Goal: Information Seeking & Learning: Understand process/instructions

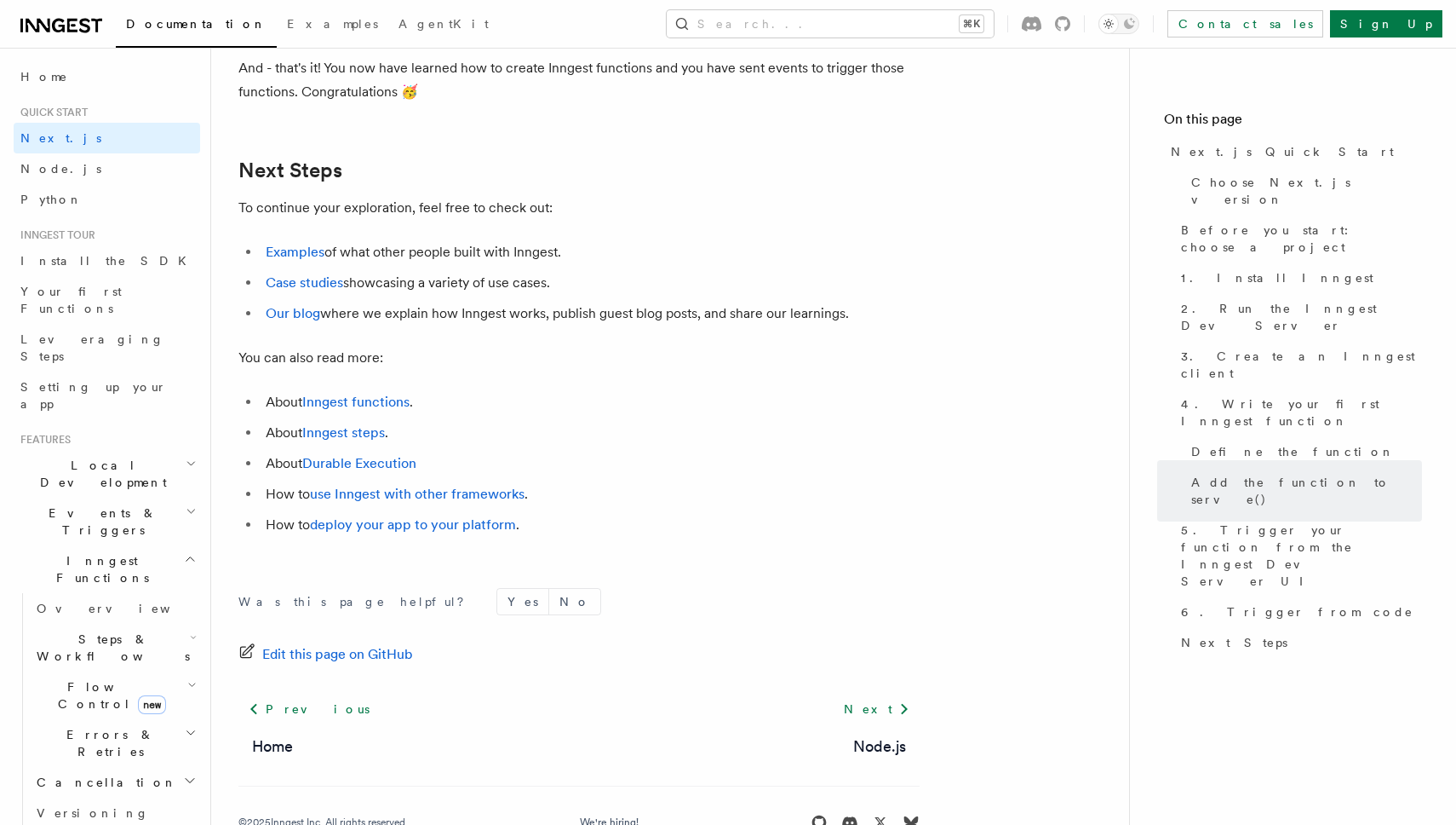
scroll to position [10589, 0]
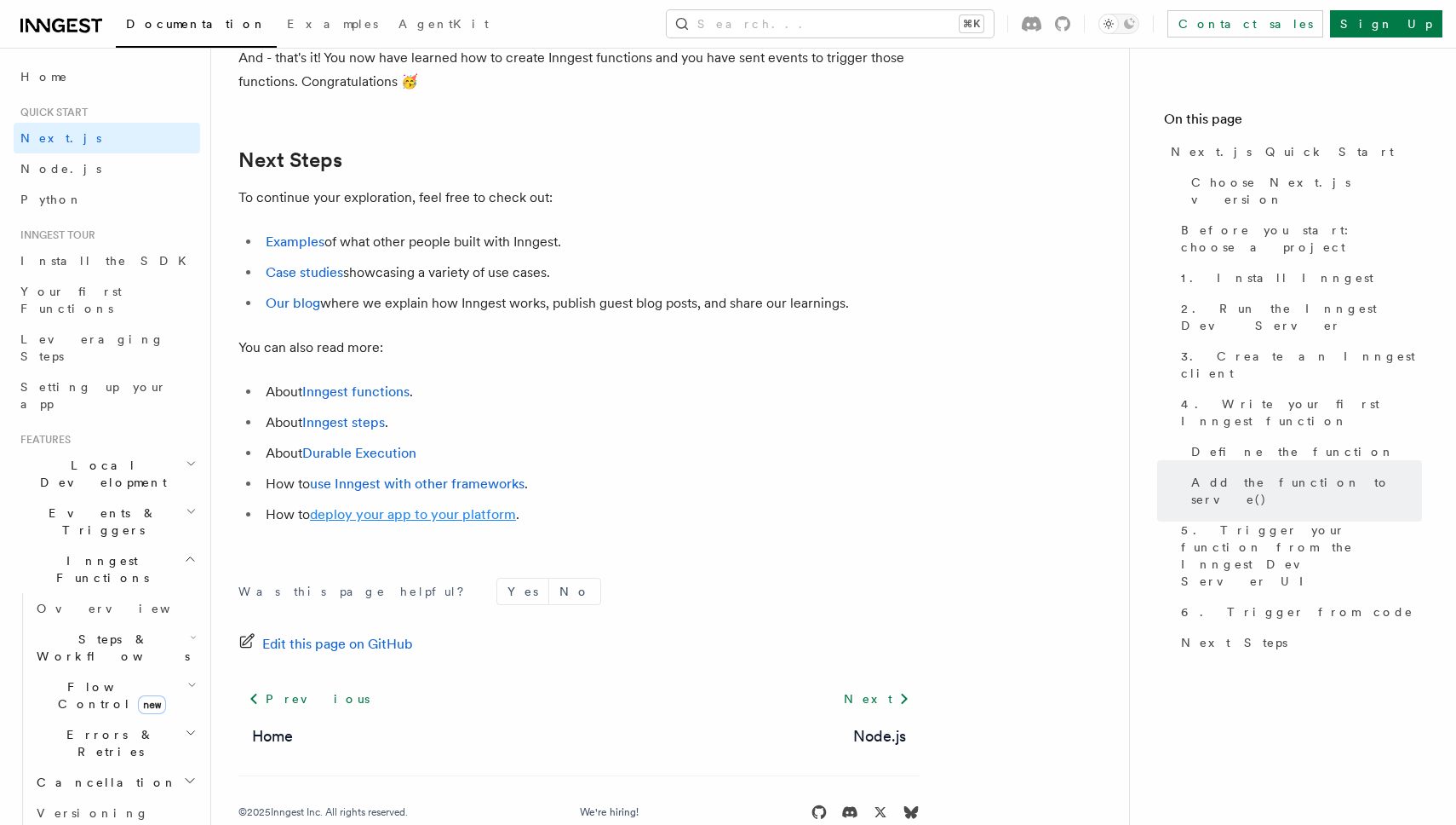
click at [347, 522] on link "deploy your app to your platform" at bounding box center [413, 514] width 206 height 16
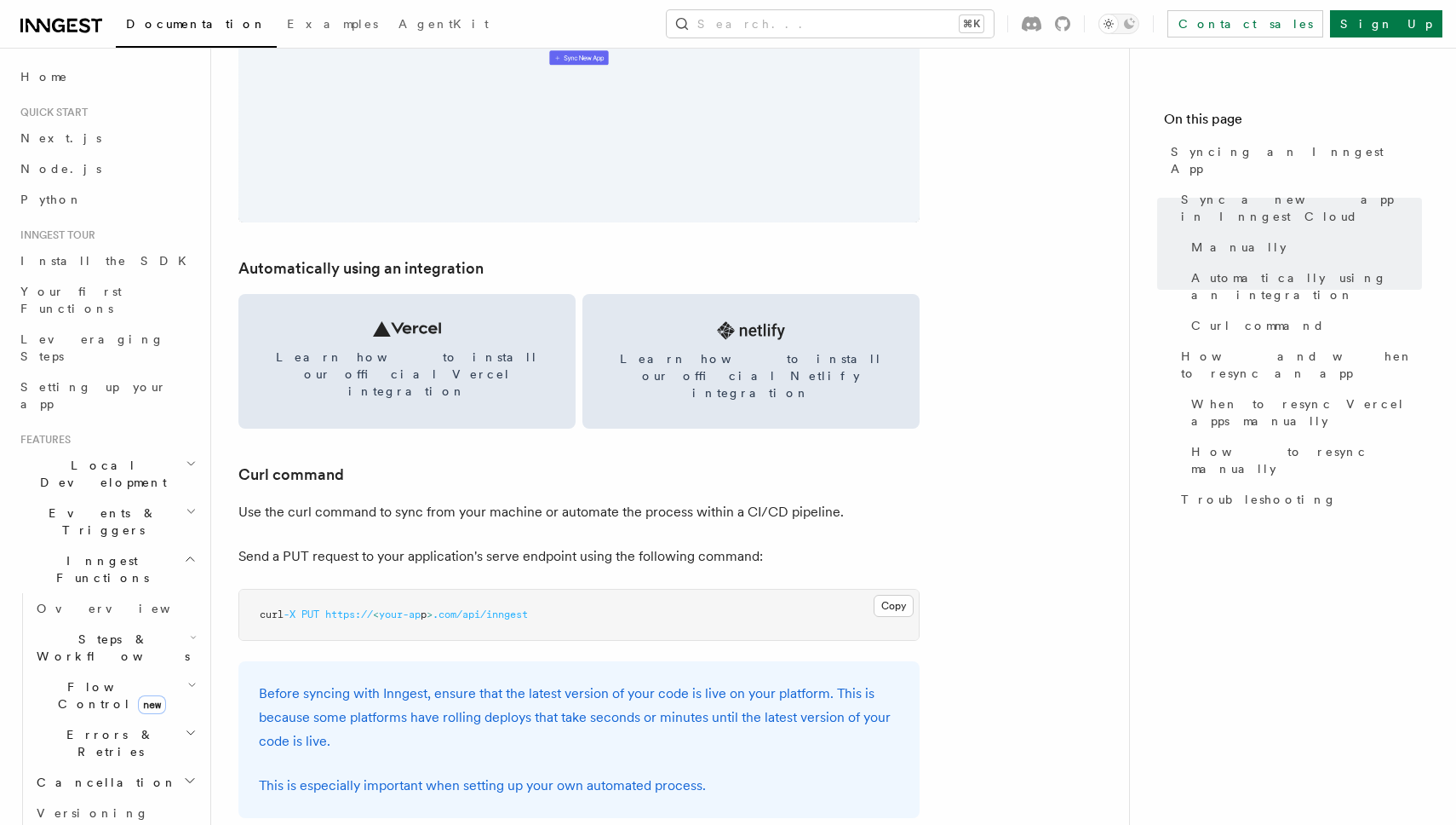
scroll to position [2202, 0]
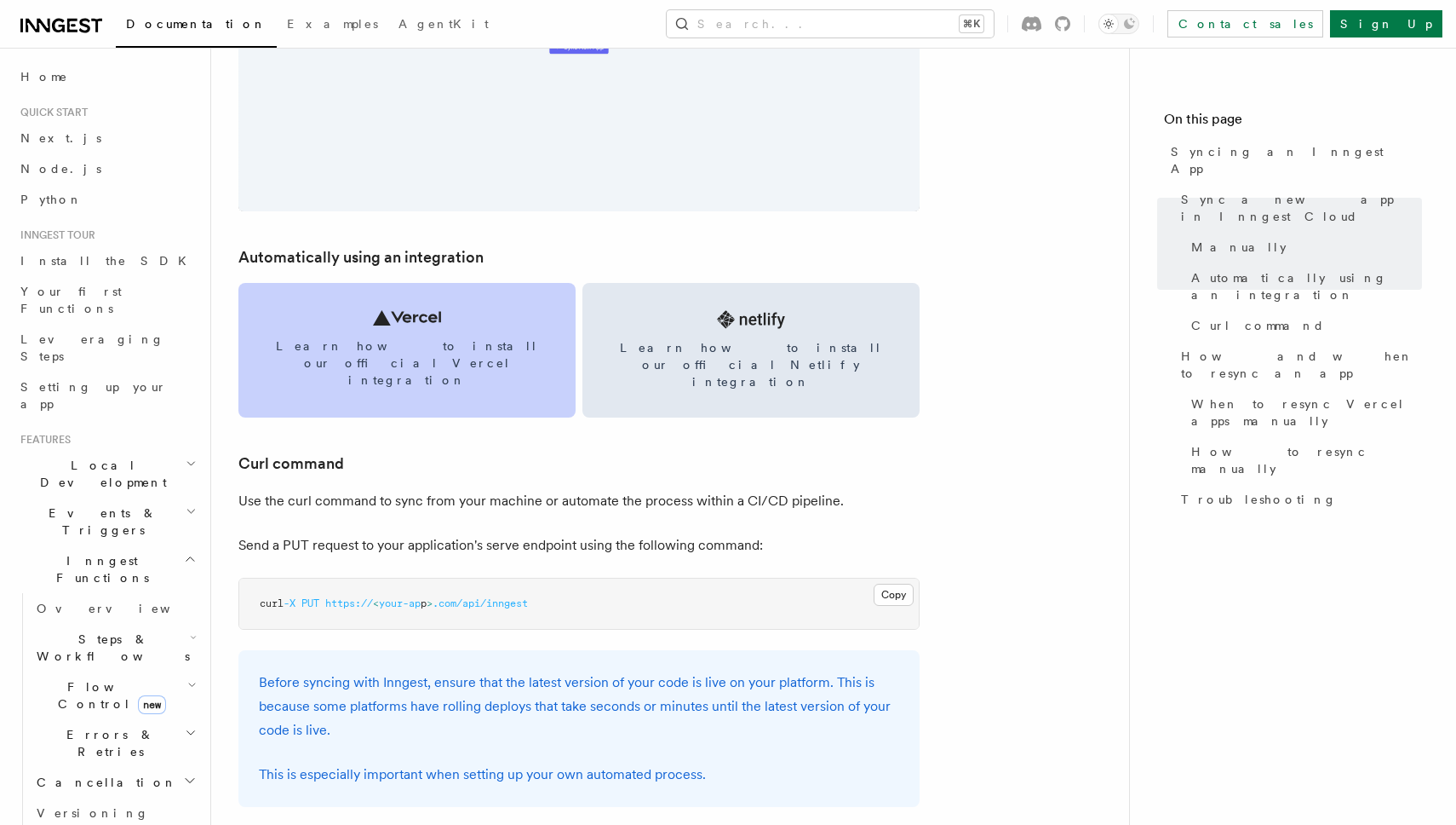
click at [478, 355] on link "Learn how to install our official Vercel integration" at bounding box center [407, 350] width 337 height 134
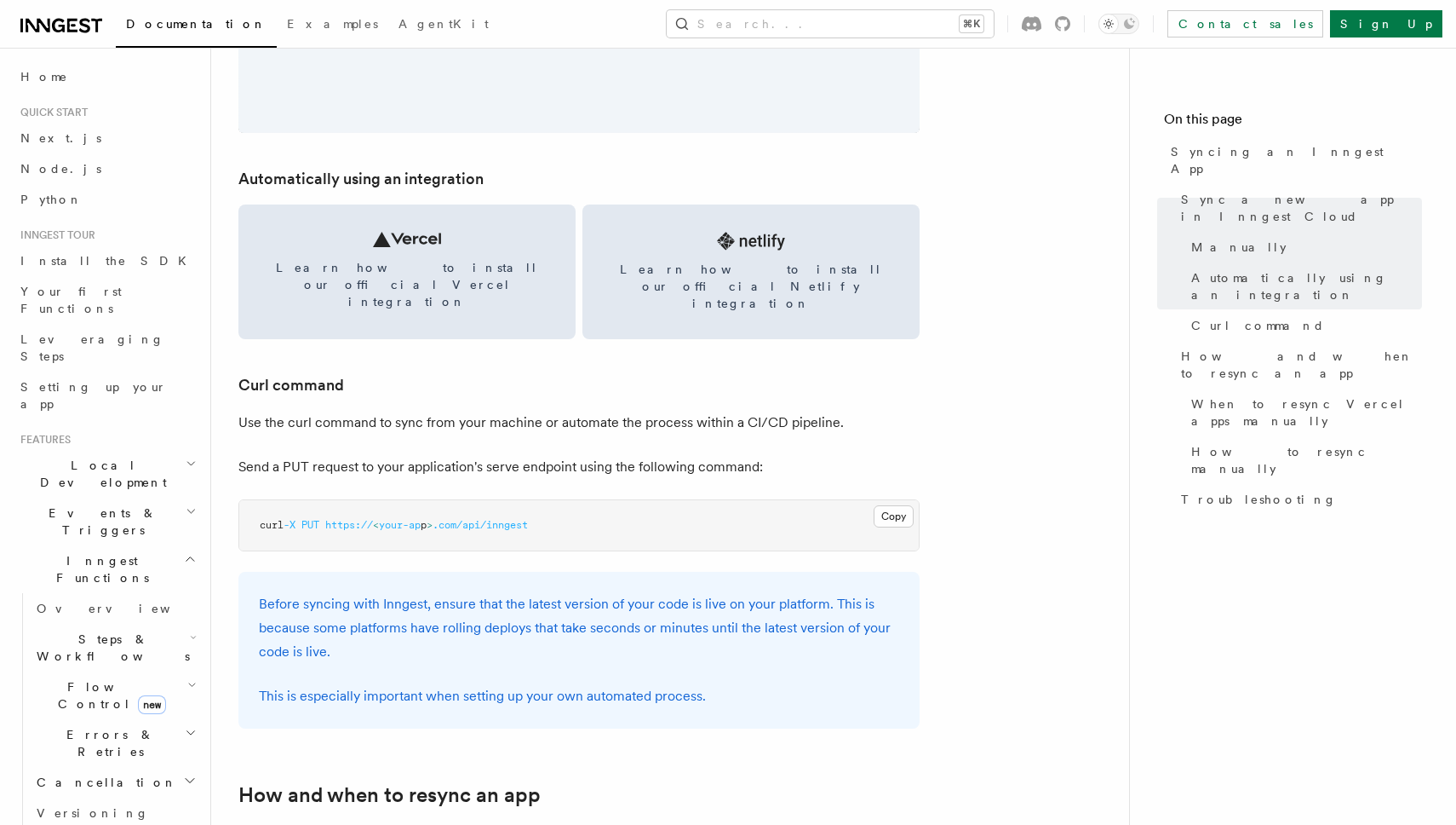
scroll to position [2286, 0]
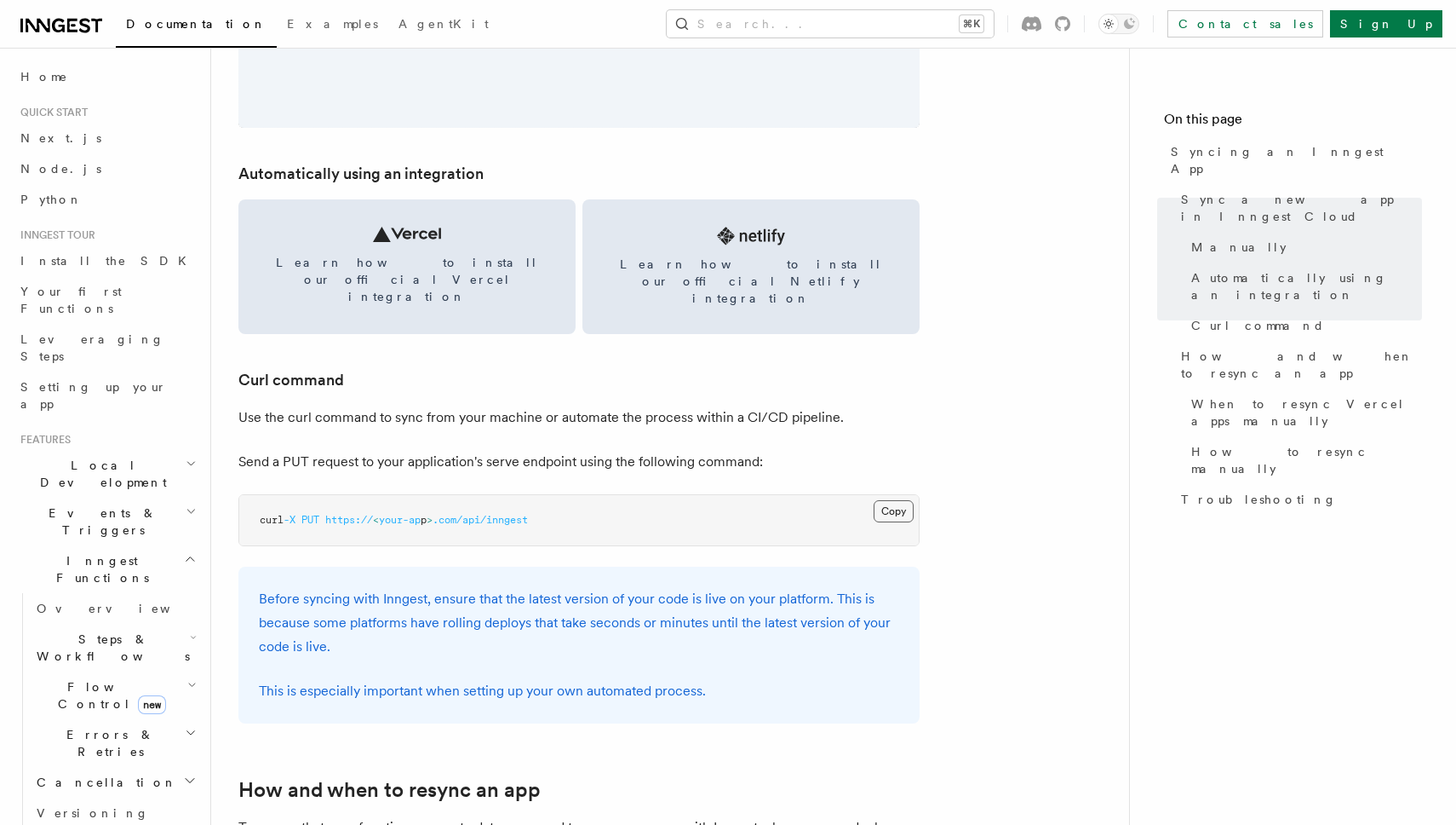
click at [897, 500] on button "Copy Copied" at bounding box center [894, 511] width 40 height 22
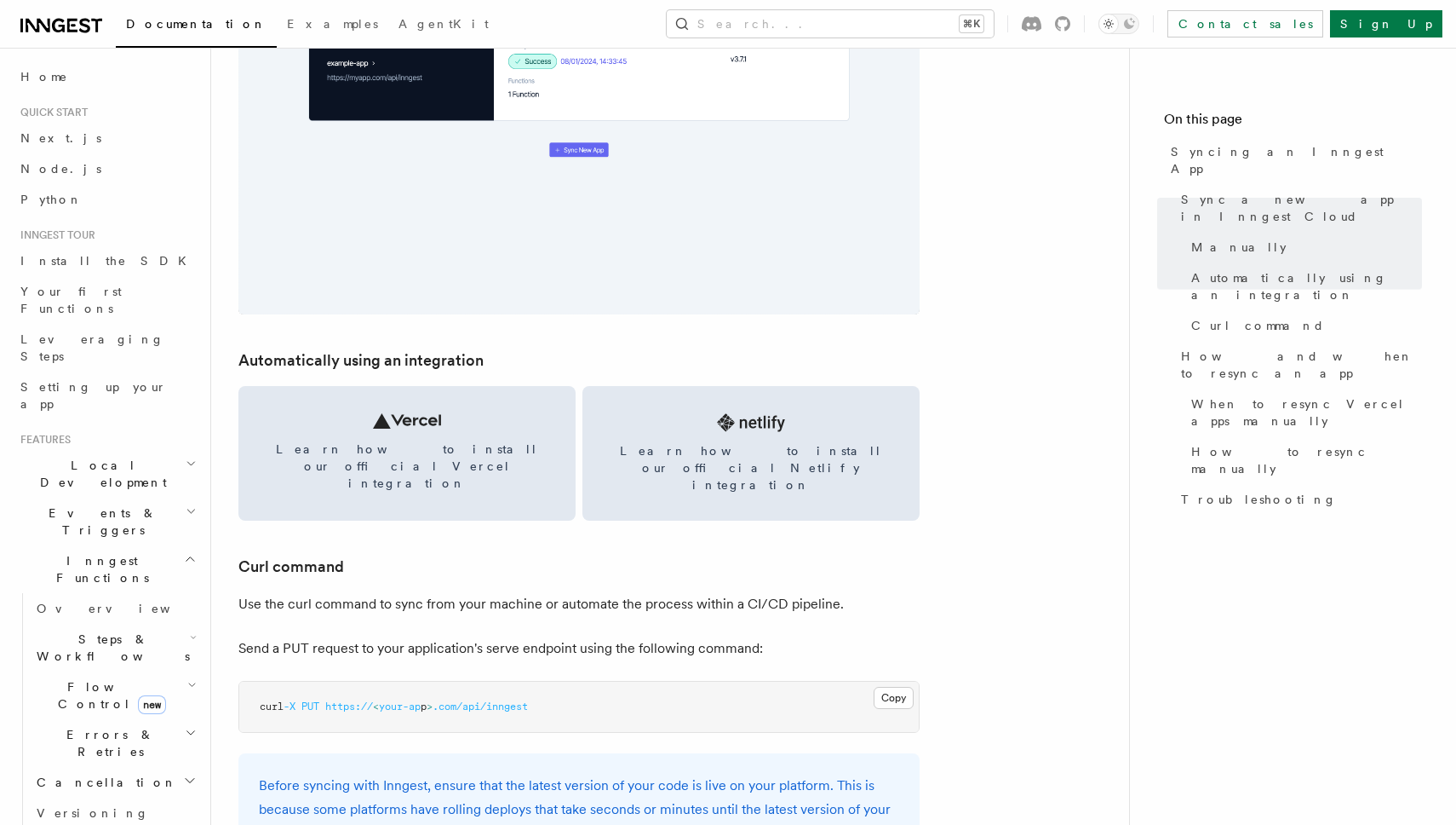
scroll to position [2109, 0]
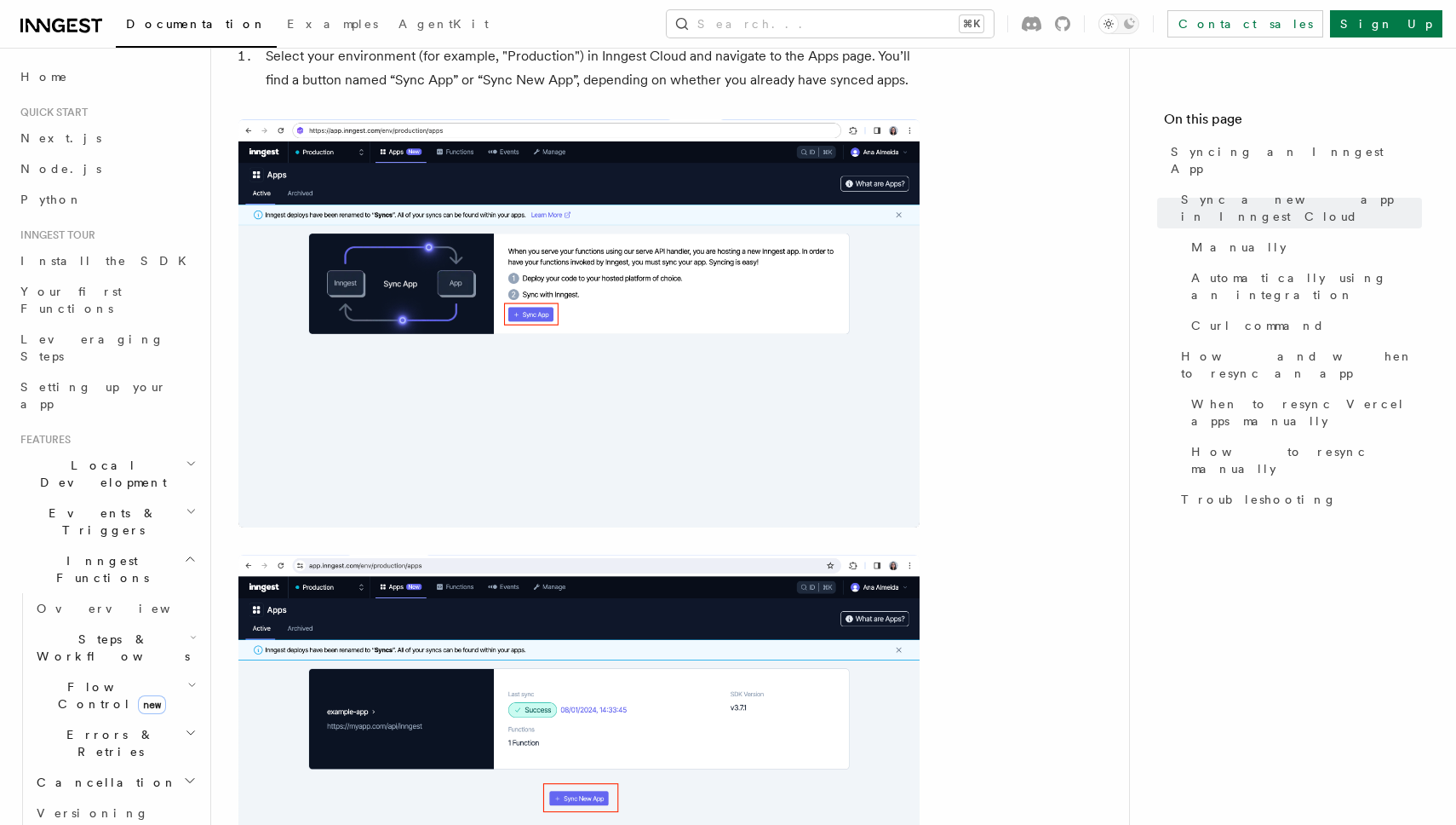
scroll to position [459, 0]
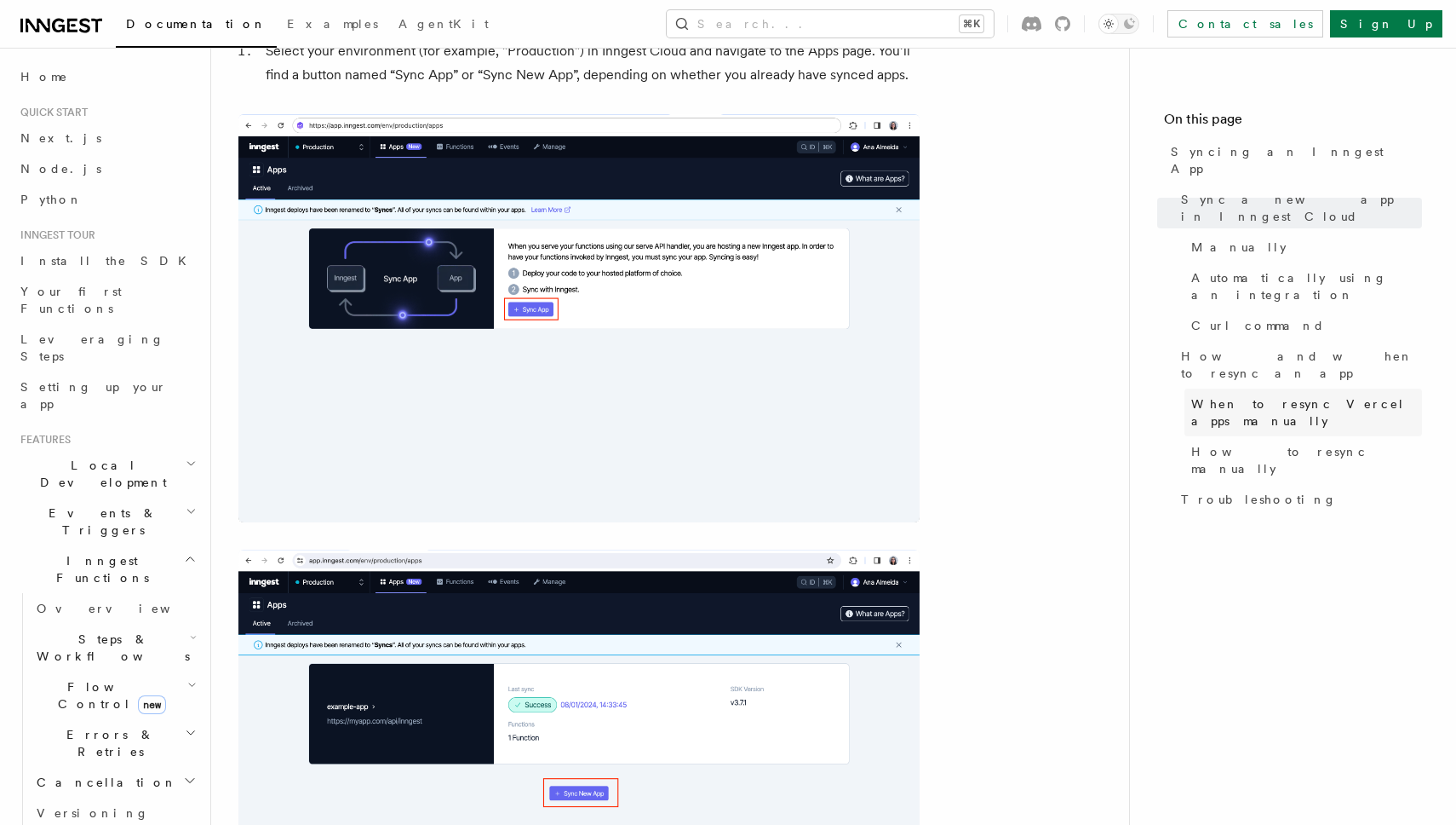
click at [1244, 395] on span "When to resync Vercel apps manually" at bounding box center [1306, 412] width 230 height 34
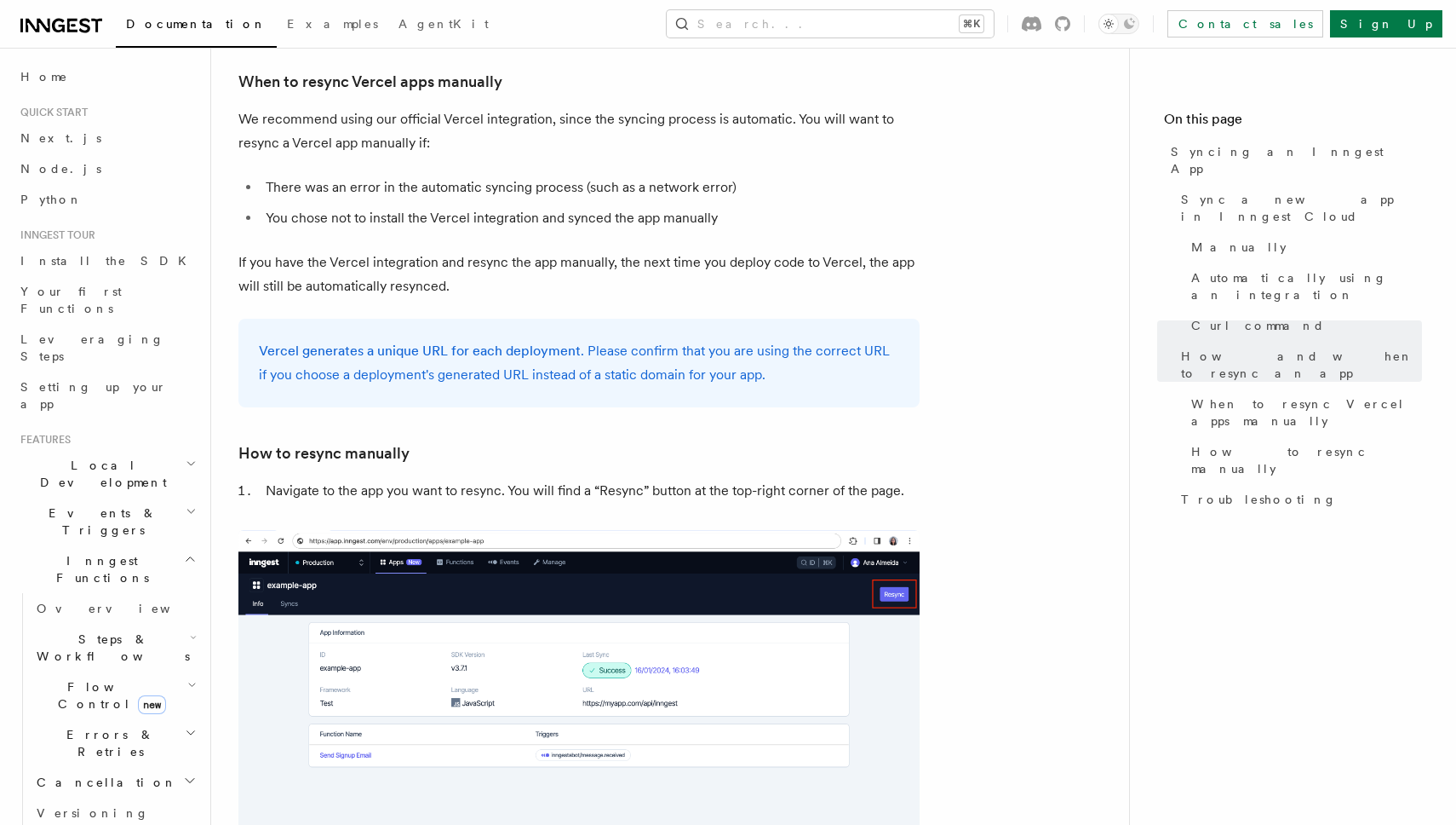
scroll to position [3193, 0]
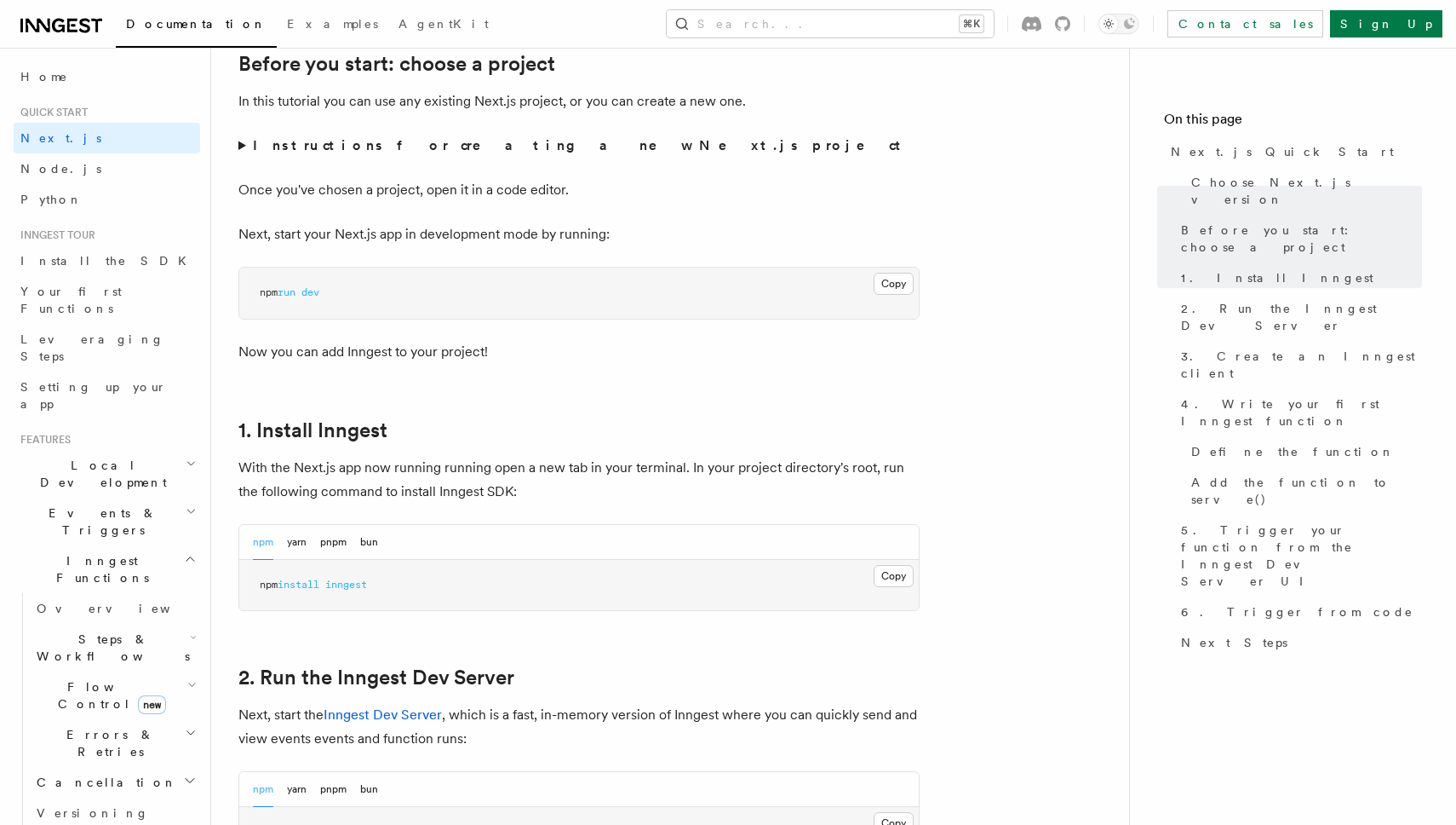
scroll to position [603, 0]
